Goal: Information Seeking & Learning: Learn about a topic

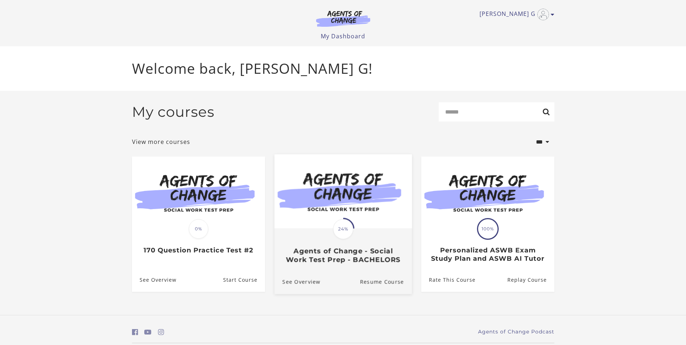
click at [345, 228] on span "24%" at bounding box center [343, 229] width 20 height 20
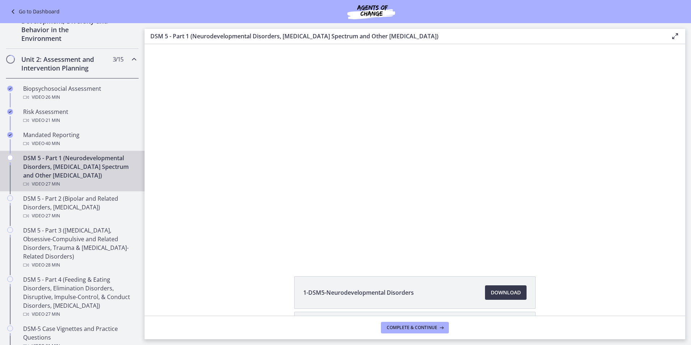
scroll to position [201, 0]
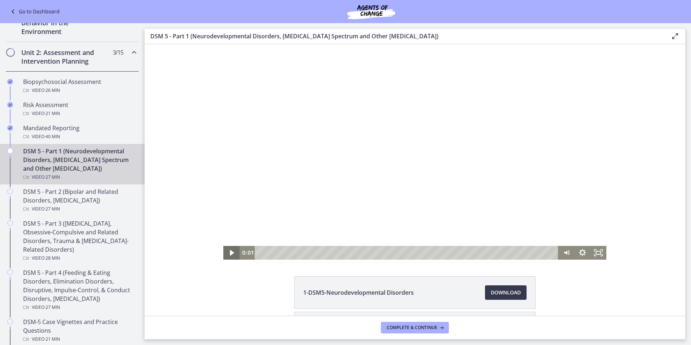
click at [230, 250] on icon "Play Video" at bounding box center [232, 253] width 16 height 14
click at [409, 152] on icon "Pause" at bounding box center [415, 145] width 50 height 50
click at [229, 249] on icon "Play Video" at bounding box center [232, 253] width 16 height 14
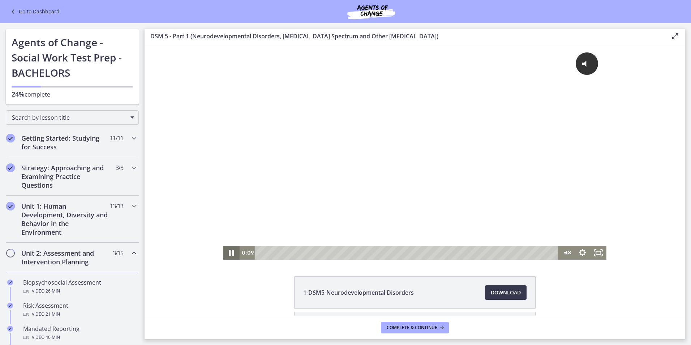
click at [226, 251] on icon "Pause" at bounding box center [231, 252] width 19 height 17
click at [232, 253] on icon "Play Video" at bounding box center [232, 253] width 16 height 14
click at [569, 251] on g "Unmute" at bounding box center [570, 252] width 3 height 7
drag, startPoint x: 563, startPoint y: 227, endPoint x: 570, endPoint y: 201, distance: 26.9
click at [570, 201] on div "Click for sound @keyframes VOLUME_SMALL_WAVE_FLASH { 0% { opacity: 0; } 33% { o…" at bounding box center [414, 151] width 383 height 215
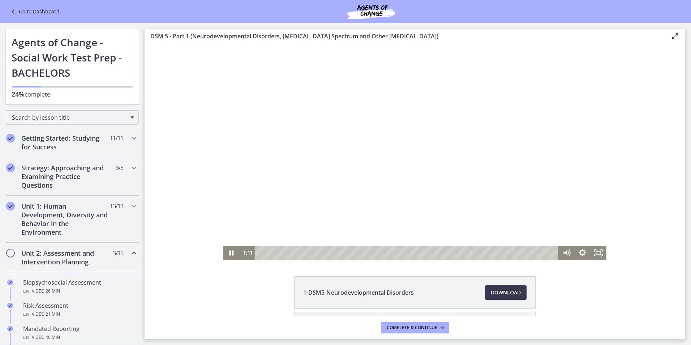
click at [271, 251] on div "Playbar" at bounding box center [408, 253] width 294 height 14
click at [231, 252] on icon "Pause" at bounding box center [231, 253] width 16 height 14
click at [230, 252] on icon "Play Video" at bounding box center [232, 252] width 5 height 7
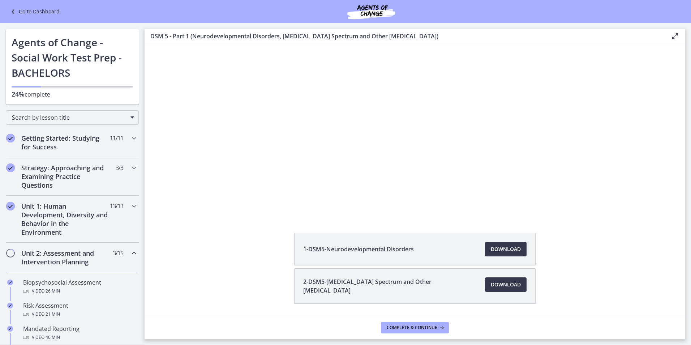
scroll to position [66, 0]
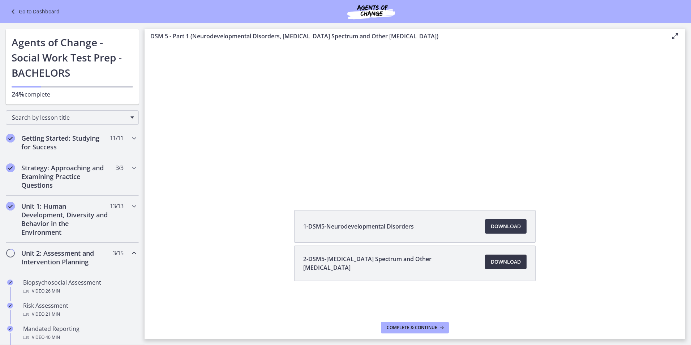
click at [491, 263] on span "Download Opens in a new window" at bounding box center [506, 261] width 30 height 9
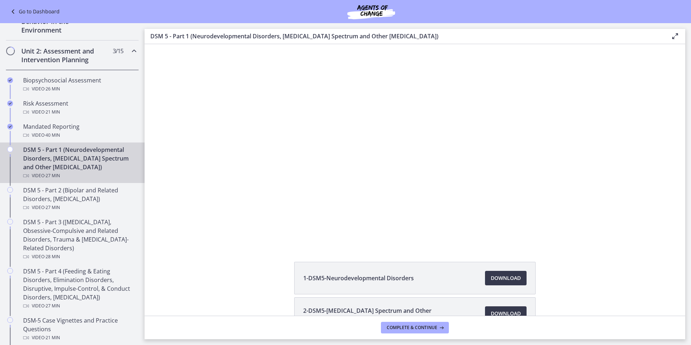
scroll to position [202, 0]
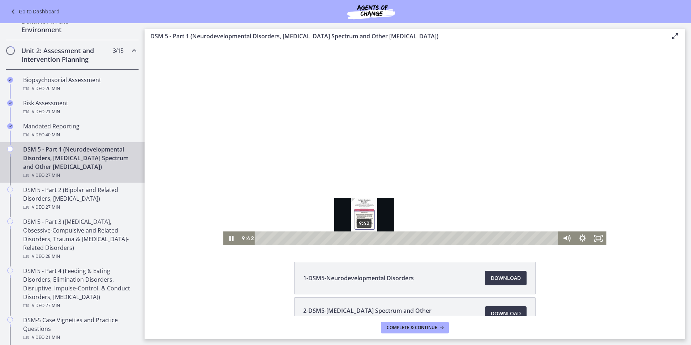
click at [362, 238] on div "9:42" at bounding box center [408, 238] width 294 height 14
click at [378, 236] on div "11:15" at bounding box center [408, 238] width 294 height 14
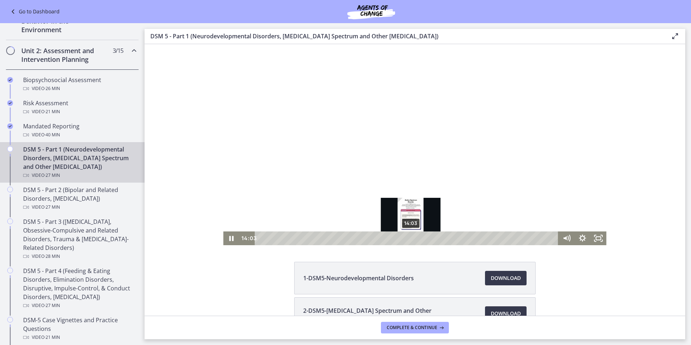
click at [408, 237] on div "14:03" at bounding box center [408, 238] width 294 height 14
click at [229, 237] on icon "Pause" at bounding box center [231, 238] width 4 height 5
click at [230, 237] on icon "Play Video" at bounding box center [232, 238] width 5 height 7
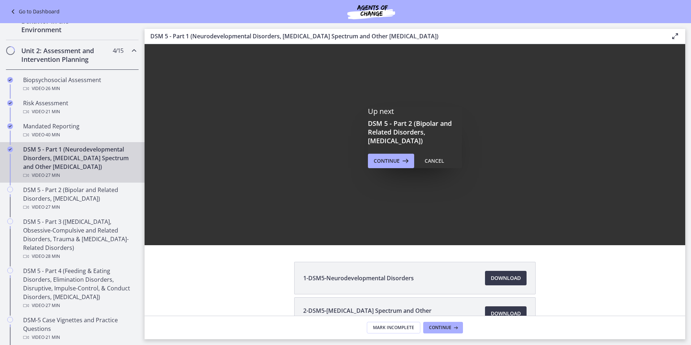
scroll to position [0, 0]
click at [381, 162] on span "Continue" at bounding box center [387, 160] width 26 height 9
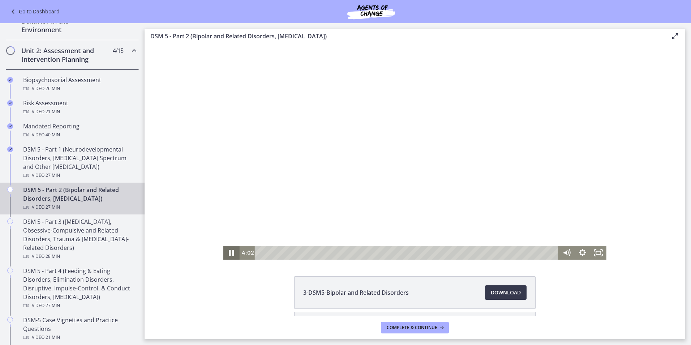
click at [230, 250] on icon "Pause" at bounding box center [231, 253] width 5 height 6
click at [230, 250] on icon "Play Video" at bounding box center [232, 252] width 19 height 17
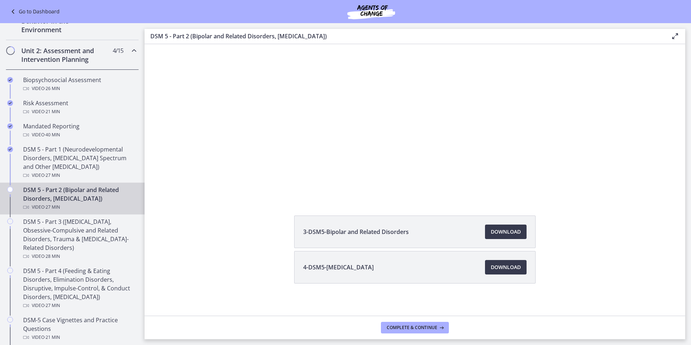
scroll to position [63, 0]
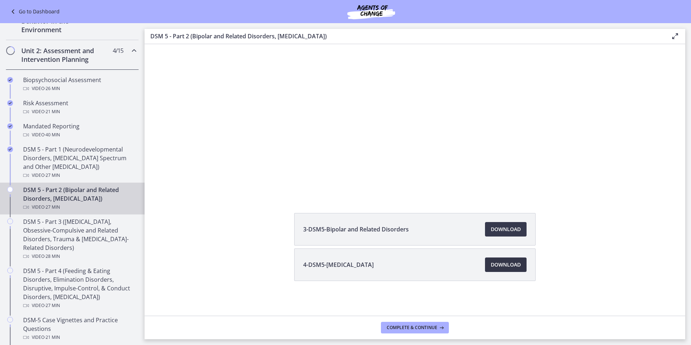
click at [493, 267] on span "Download Opens in a new window" at bounding box center [506, 264] width 30 height 9
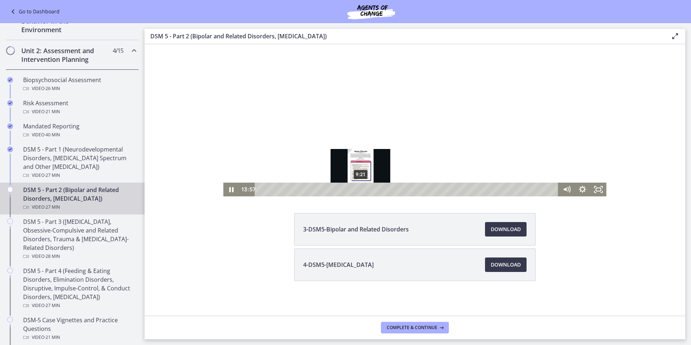
click at [358, 189] on div "9:21" at bounding box center [408, 190] width 294 height 14
click at [371, 190] on div "10:32" at bounding box center [408, 190] width 294 height 14
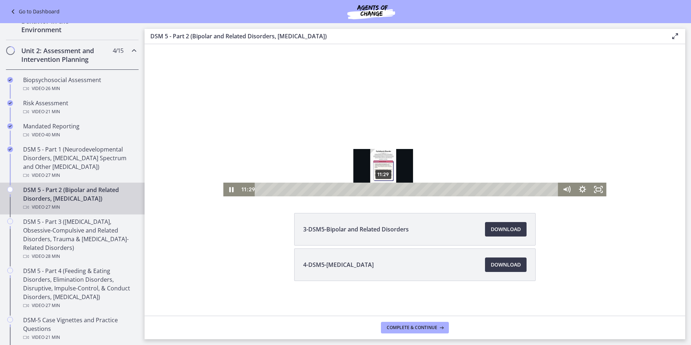
click at [381, 190] on div "11:29" at bounding box center [408, 190] width 294 height 14
click at [390, 190] on div "12:17" at bounding box center [408, 190] width 294 height 14
click at [226, 192] on icon "Pause" at bounding box center [231, 189] width 19 height 17
click at [229, 186] on icon "Play Video" at bounding box center [232, 190] width 16 height 14
click at [229, 188] on icon "Pause" at bounding box center [231, 189] width 19 height 17
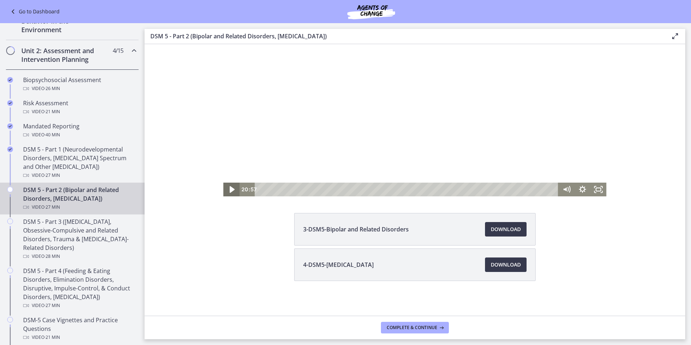
click at [230, 188] on icon "Play Video" at bounding box center [232, 189] width 5 height 7
click at [483, 189] on div "21:01" at bounding box center [408, 190] width 294 height 14
click at [229, 189] on icon "Pause" at bounding box center [231, 189] width 5 height 6
